Goal: Transaction & Acquisition: Purchase product/service

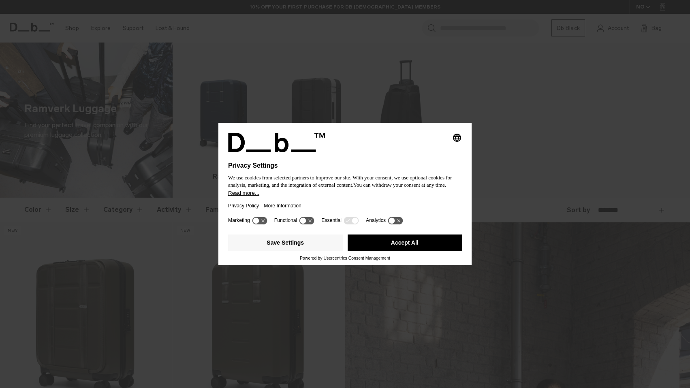
click at [372, 249] on button "Accept All" at bounding box center [404, 242] width 115 height 16
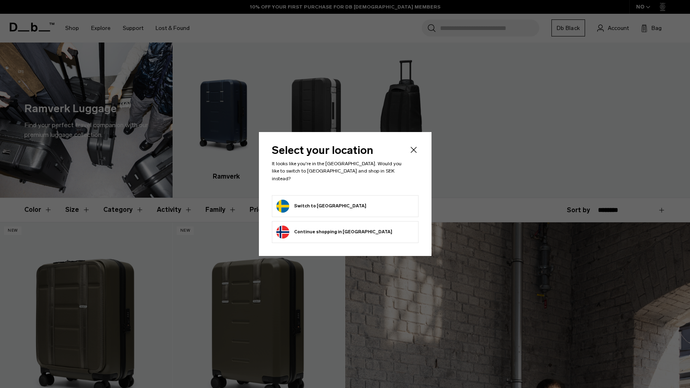
click at [324, 200] on button "Switch to Sweden" at bounding box center [321, 206] width 90 height 13
